Goal: Task Accomplishment & Management: Use online tool/utility

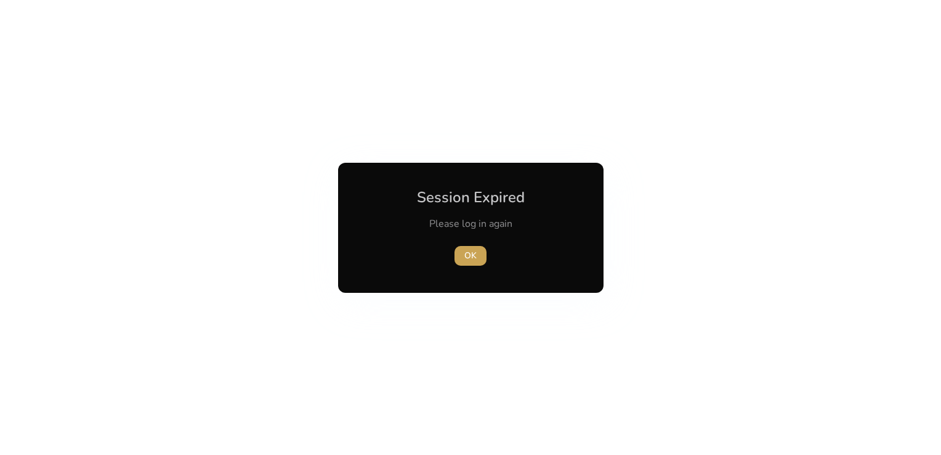
click at [477, 252] on span "button" at bounding box center [471, 256] width 32 height 30
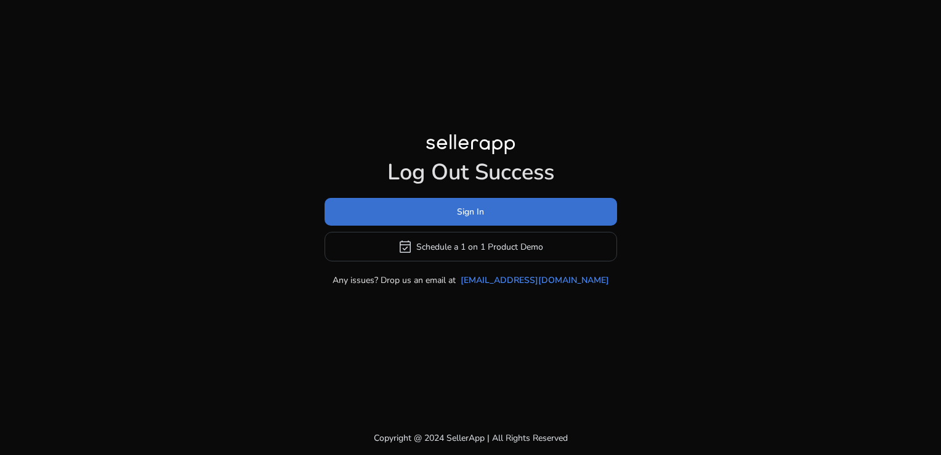
click at [473, 211] on span "Sign In" at bounding box center [470, 211] width 27 height 13
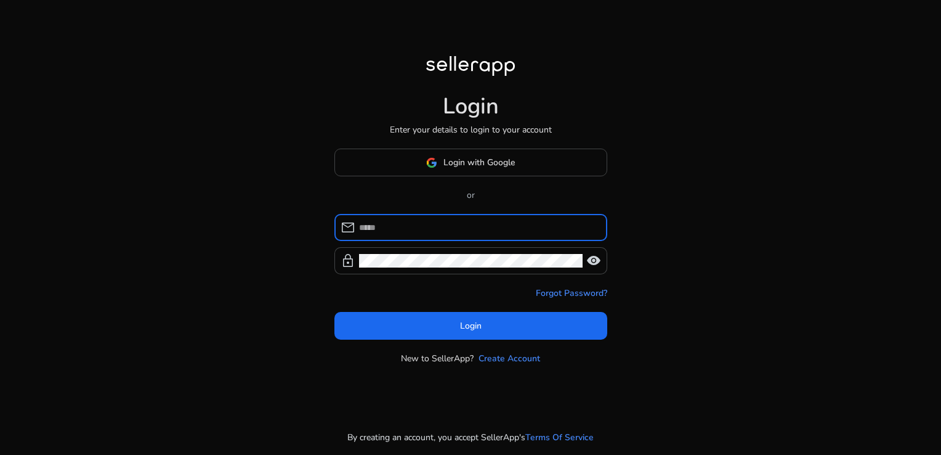
type input "**********"
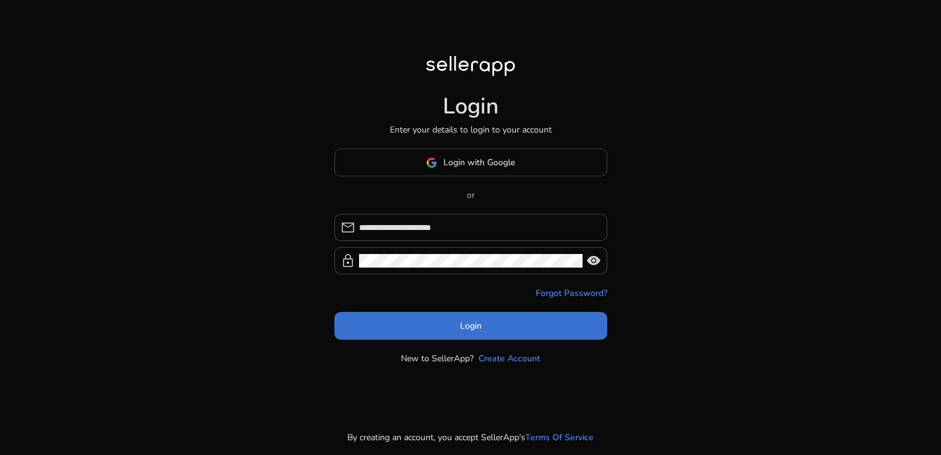
click at [514, 329] on span at bounding box center [471, 326] width 273 height 30
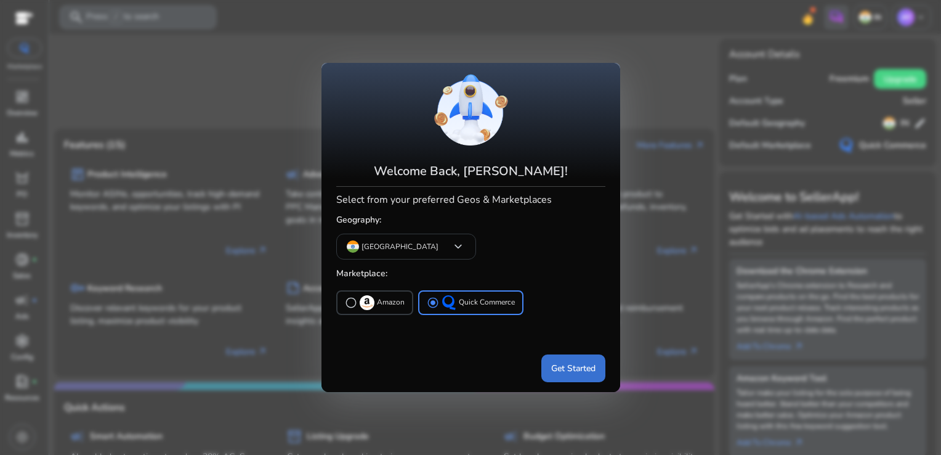
click at [576, 360] on span at bounding box center [574, 368] width 64 height 30
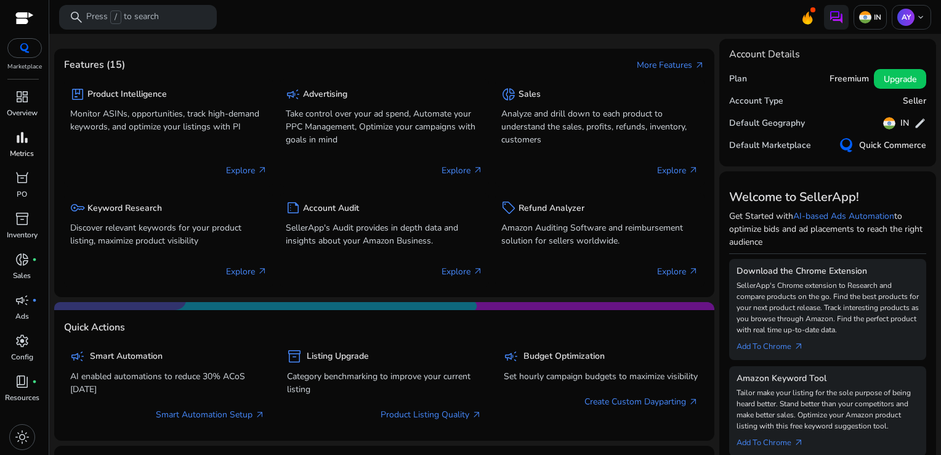
click at [25, 138] on span "bar_chart" at bounding box center [22, 137] width 15 height 15
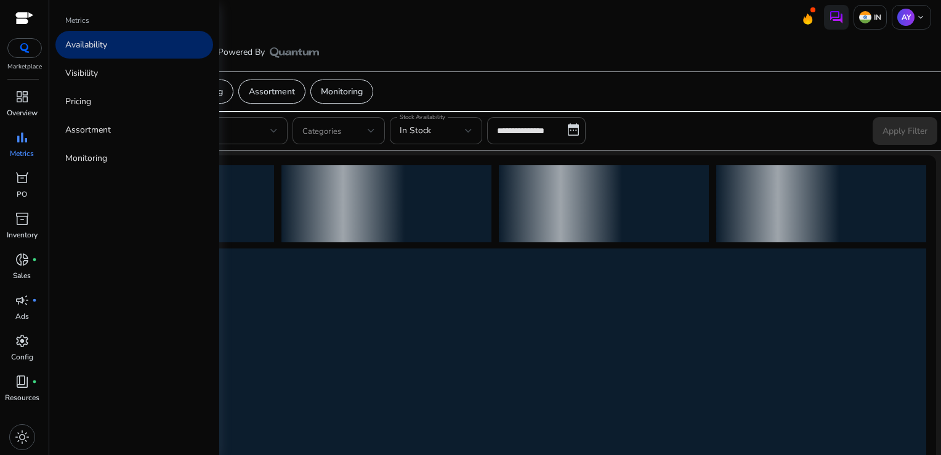
click at [145, 54] on link "Availability" at bounding box center [134, 45] width 158 height 28
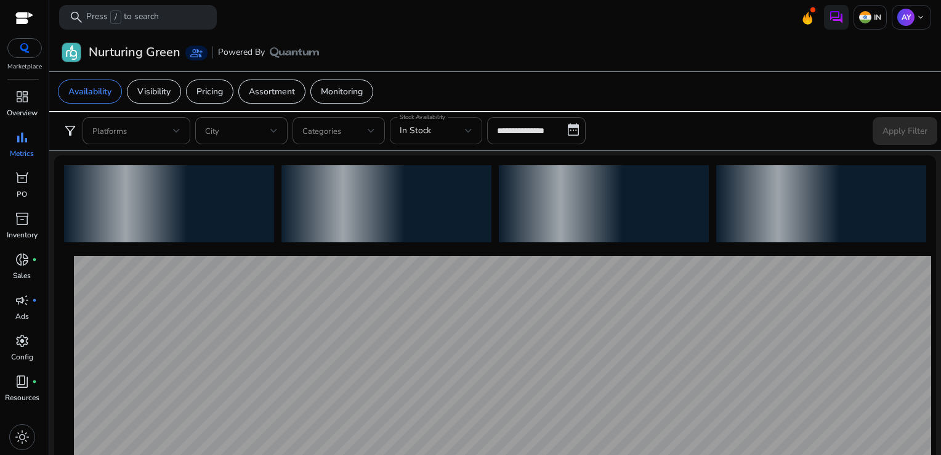
click at [463, 121] on div "In Stock" at bounding box center [436, 130] width 73 height 27
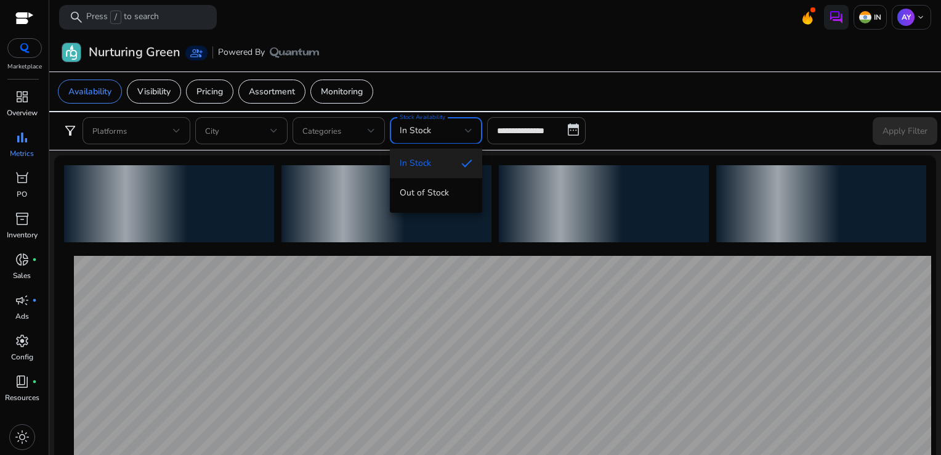
click at [525, 139] on div at bounding box center [470, 227] width 941 height 455
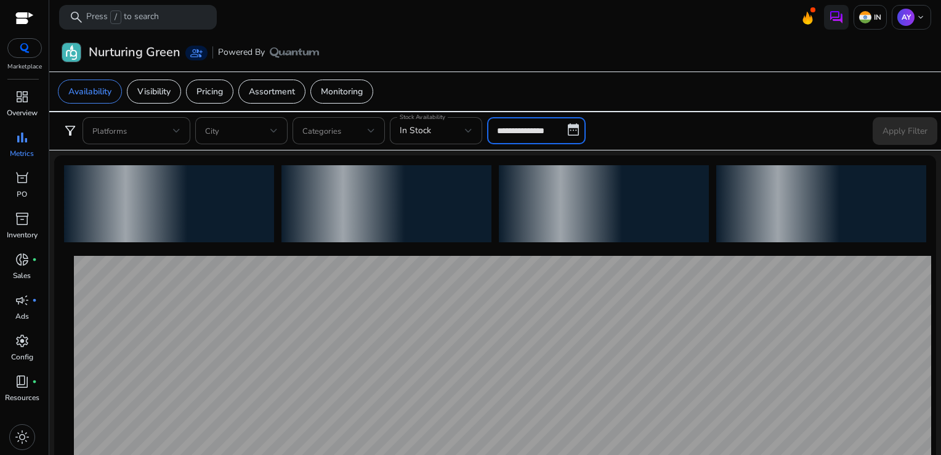
click at [522, 136] on input "**********" at bounding box center [536, 130] width 99 height 27
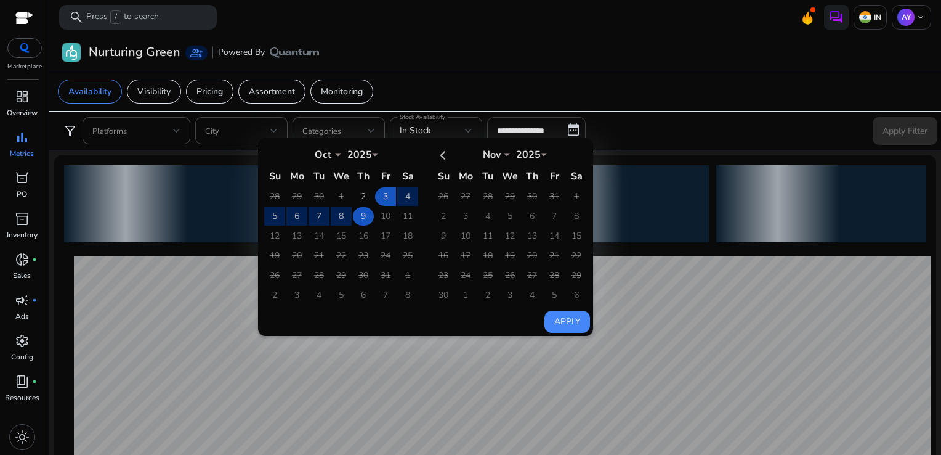
click at [360, 222] on td "9" at bounding box center [363, 216] width 21 height 18
click at [551, 323] on button "Apply" at bounding box center [568, 322] width 46 height 22
type input "**********"
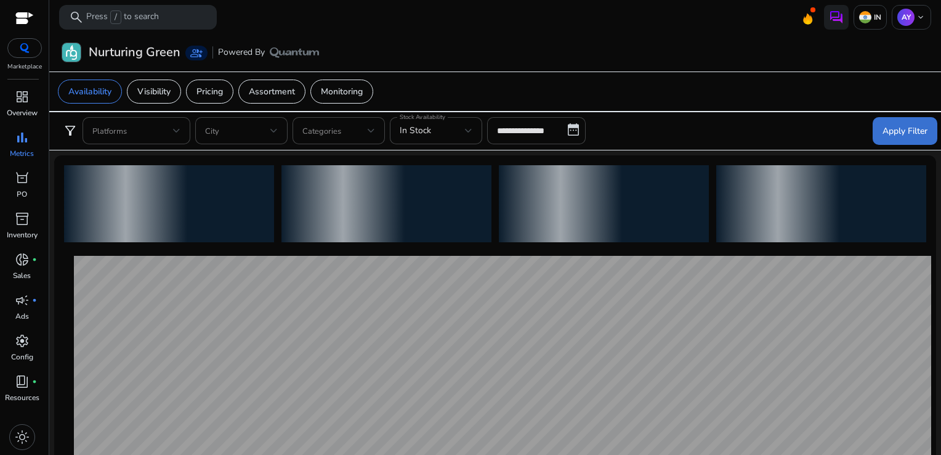
click at [895, 142] on span at bounding box center [905, 131] width 65 height 30
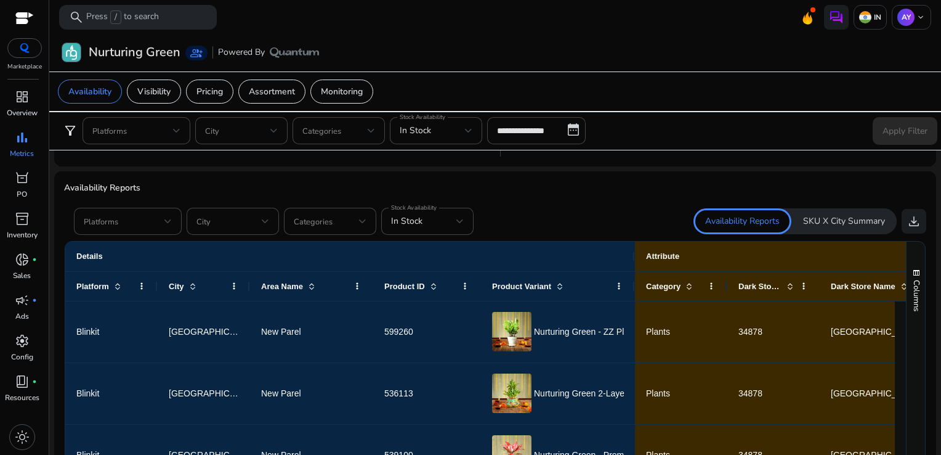
scroll to position [765, 0]
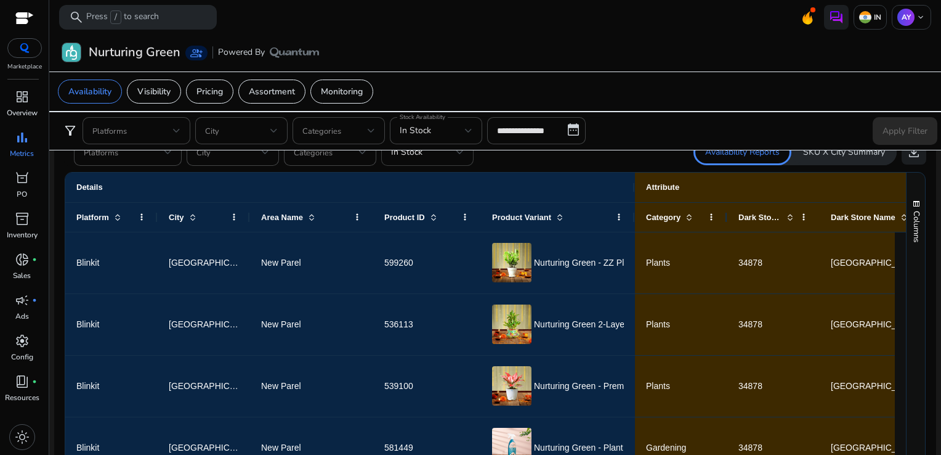
click at [436, 162] on div "In Stock" at bounding box center [427, 152] width 73 height 27
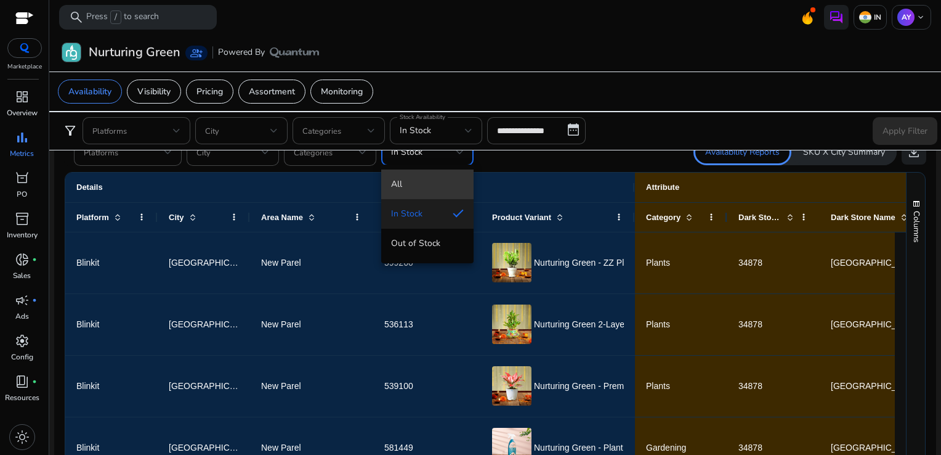
click at [402, 197] on mat-option "All" at bounding box center [427, 184] width 92 height 30
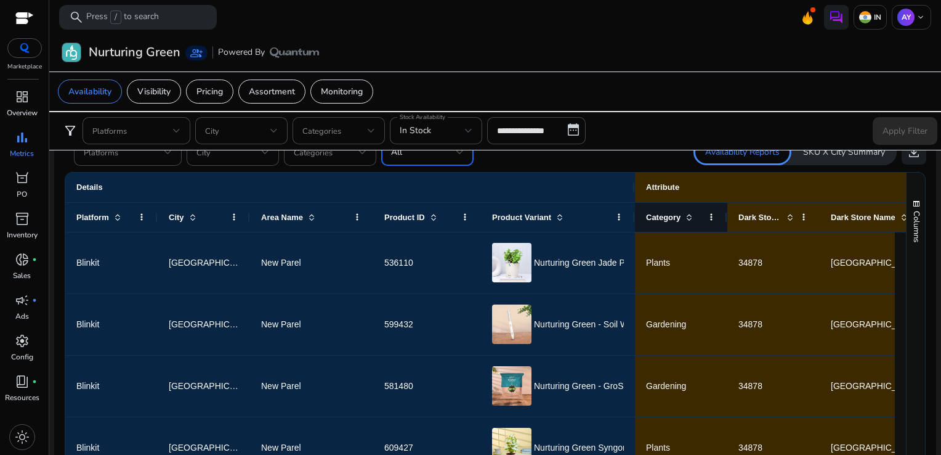
scroll to position [680, 0]
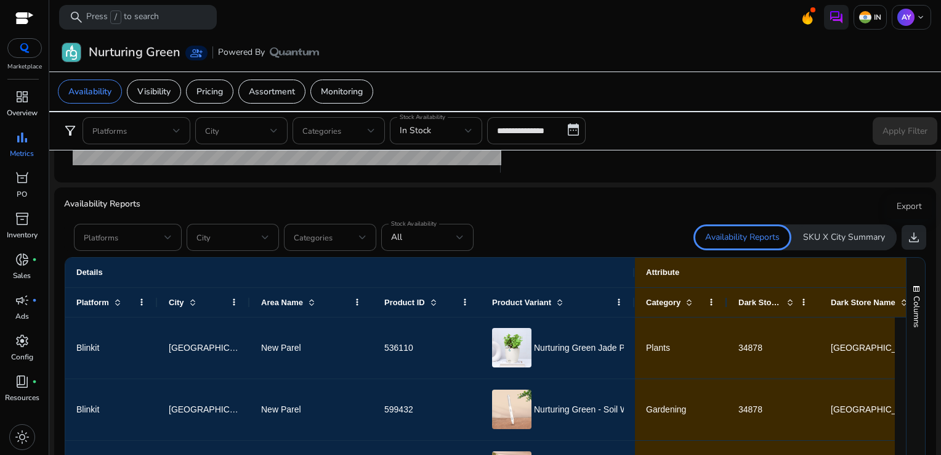
click at [902, 228] on button "download" at bounding box center [914, 237] width 25 height 25
